Goal: Use online tool/utility: Utilize a website feature to perform a specific function

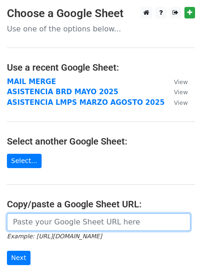
click at [123, 226] on input "url" at bounding box center [99, 223] width 184 height 18
paste input "https://docs.google.com/spreadsheets/d/1VUcZYl571YXfGjBxiWOR-3ykOmyDSoPOjSGc3y4…"
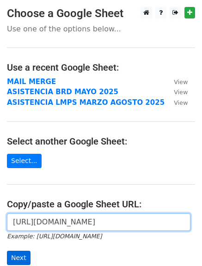
type input "https://docs.google.com/spreadsheets/d/1VUcZYl571YXfGjBxiWOR-3ykOmyDSoPOjSGc3y4…"
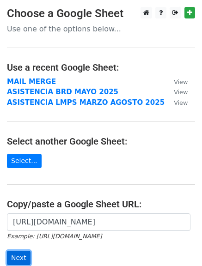
click at [25, 256] on input "Next" at bounding box center [19, 258] width 24 height 14
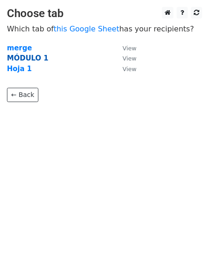
click at [31, 55] on strong "MÓDULO 1" at bounding box center [28, 58] width 42 height 8
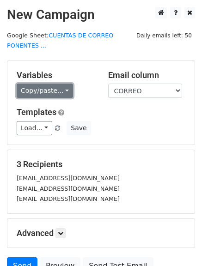
click at [35, 84] on link "Copy/paste..." at bounding box center [45, 91] width 56 height 14
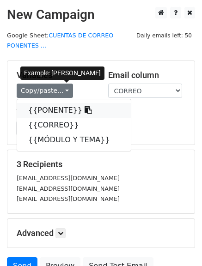
click at [42, 103] on link "{{PONENTE}}" at bounding box center [74, 110] width 114 height 15
